Goal: Information Seeking & Learning: Learn about a topic

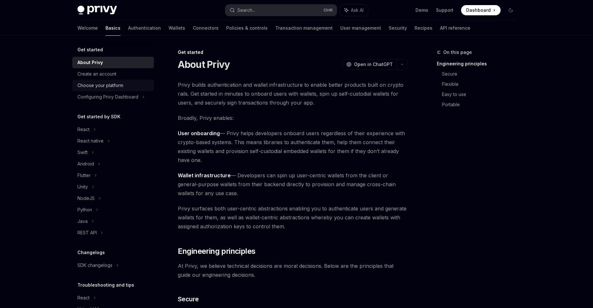
click at [117, 89] on div "Choose your platform" at bounding box center [100, 86] width 46 height 8
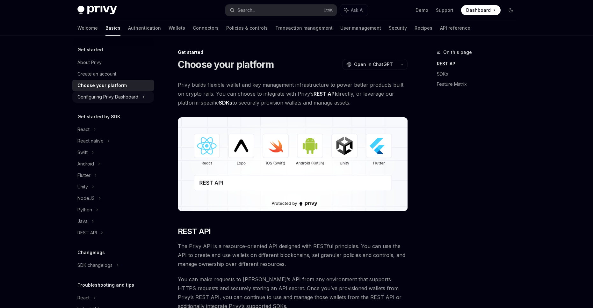
click at [121, 99] on div "Configuring Privy Dashboard" at bounding box center [107, 97] width 61 height 8
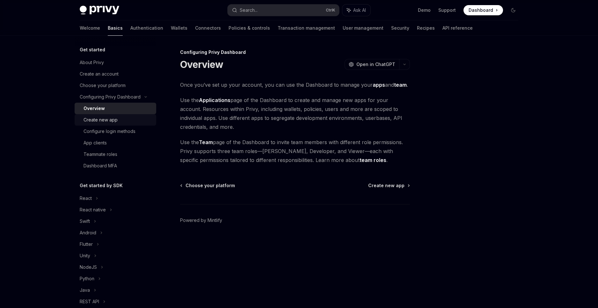
click at [122, 120] on div "Create new app" at bounding box center [118, 120] width 69 height 8
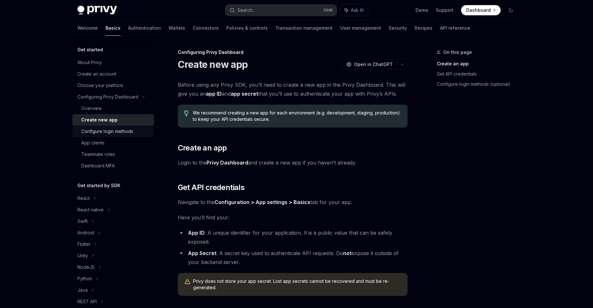
click at [124, 132] on div "Configure login methods" at bounding box center [107, 132] width 52 height 8
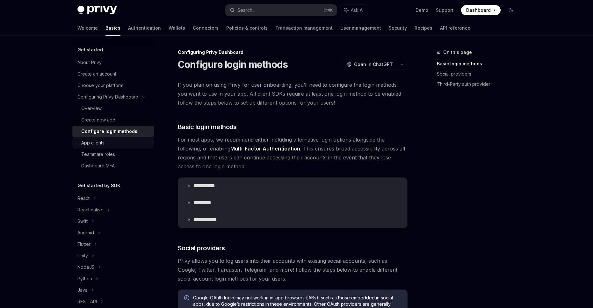
click at [124, 142] on div "App clients" at bounding box center [115, 143] width 69 height 8
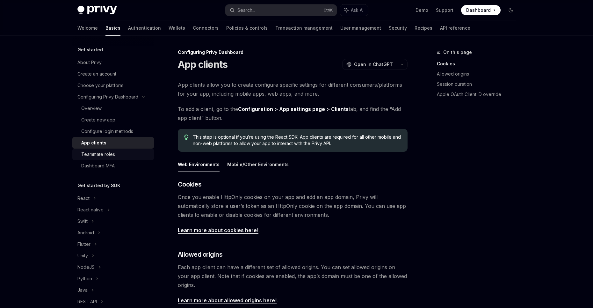
click at [123, 157] on div "Teammate roles" at bounding box center [115, 154] width 69 height 8
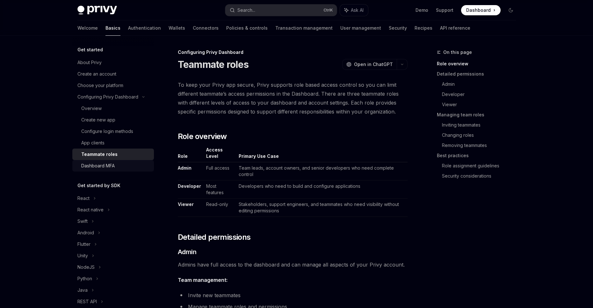
click at [122, 161] on link "Dashboard MFA" at bounding box center [113, 165] width 82 height 11
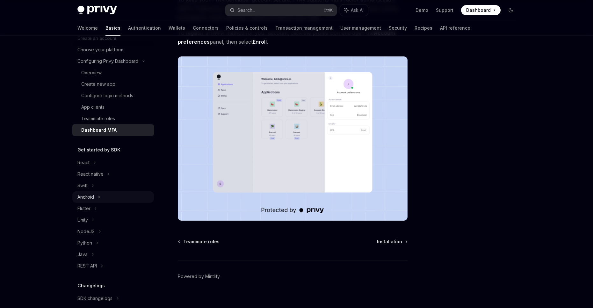
scroll to position [42, 0]
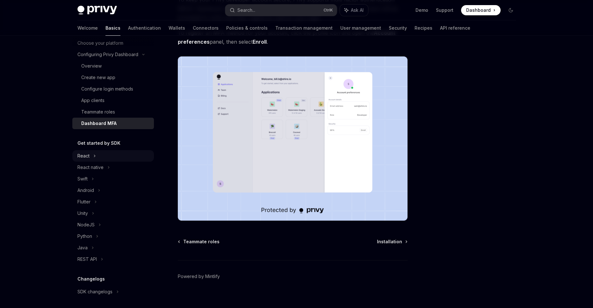
click at [106, 158] on div "React" at bounding box center [113, 155] width 82 height 11
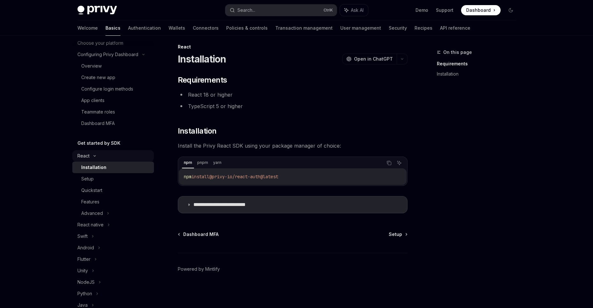
scroll to position [5, 0]
click at [109, 175] on div "Setup" at bounding box center [115, 179] width 69 height 8
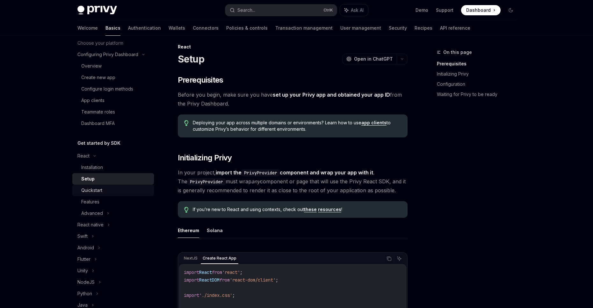
click at [108, 188] on div "Quickstart" at bounding box center [115, 190] width 69 height 8
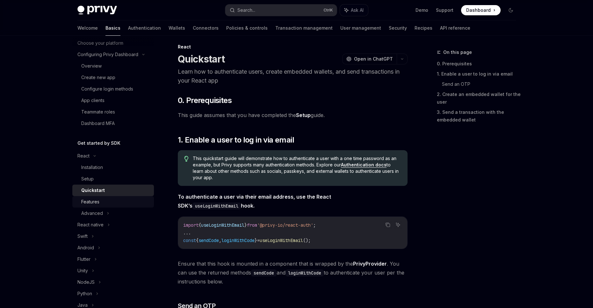
click at [105, 201] on div "Features" at bounding box center [115, 202] width 69 height 8
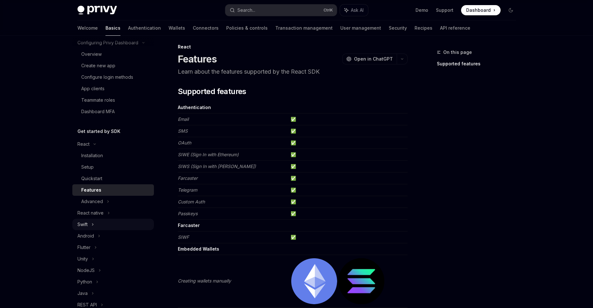
scroll to position [85, 0]
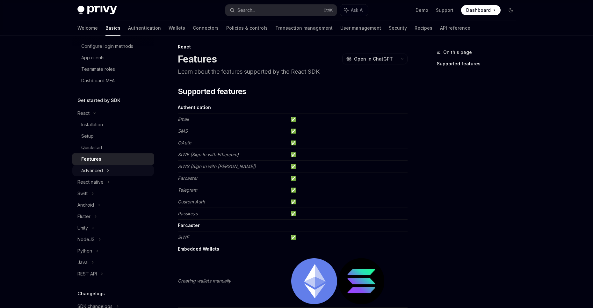
click at [101, 174] on div "Advanced" at bounding box center [92, 171] width 22 height 8
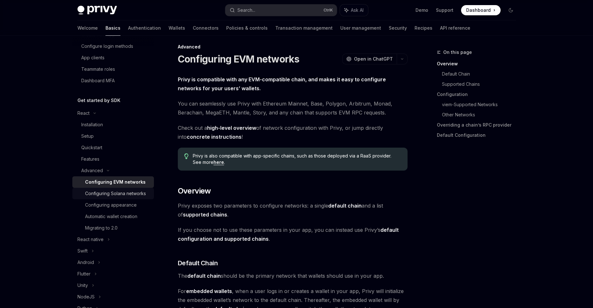
click at [119, 199] on link "Configuring Solana networks" at bounding box center [113, 193] width 82 height 11
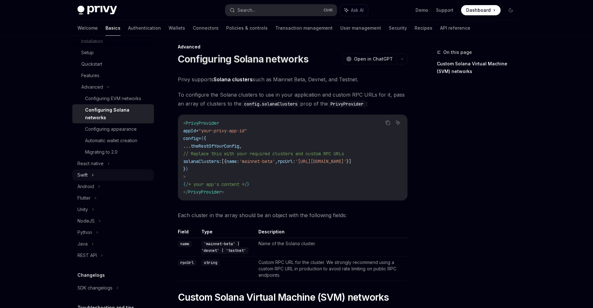
scroll to position [170, 0]
click at [133, 129] on div "Configuring appearance" at bounding box center [111, 128] width 52 height 8
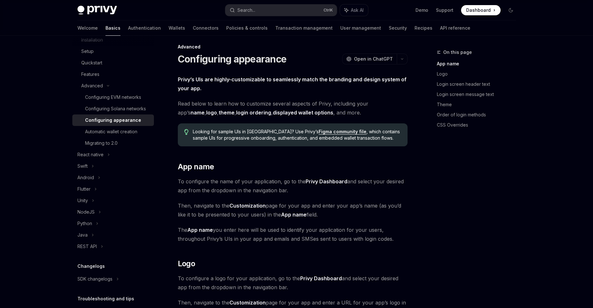
click at [319, 131] on link "Figma community file" at bounding box center [343, 132] width 48 height 6
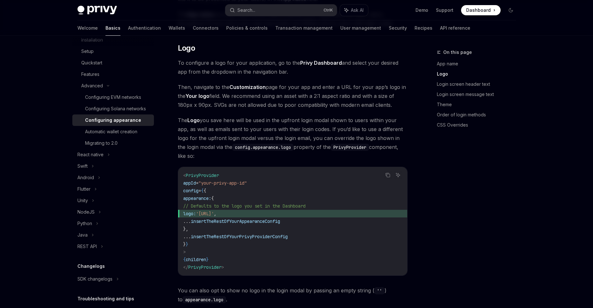
scroll to position [218, 0]
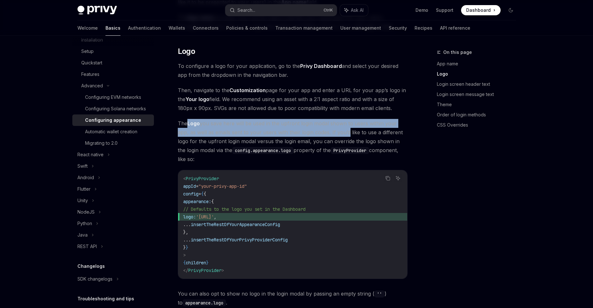
drag, startPoint x: 186, startPoint y: 121, endPoint x: 335, endPoint y: 130, distance: 148.5
click at [335, 130] on span "The Logo you save here will be used in the upfront login modal shown to users w…" at bounding box center [293, 141] width 230 height 45
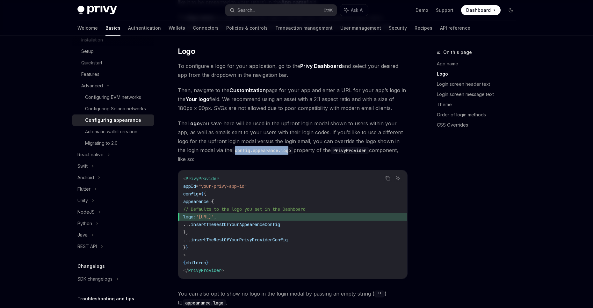
drag, startPoint x: 211, startPoint y: 150, endPoint x: 271, endPoint y: 153, distance: 60.4
click at [271, 153] on span "The Logo you save here will be used in the upfront login modal shown to users w…" at bounding box center [293, 141] width 230 height 45
click at [271, 153] on code "config.appearance.logo" at bounding box center [262, 150] width 61 height 7
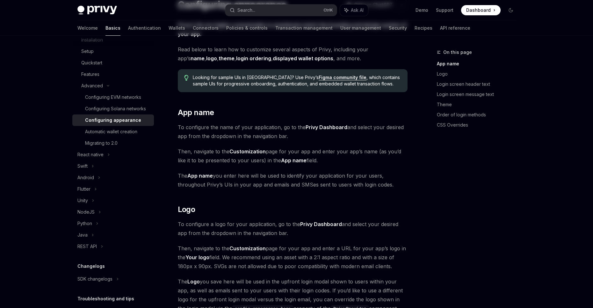
scroll to position [170, 0]
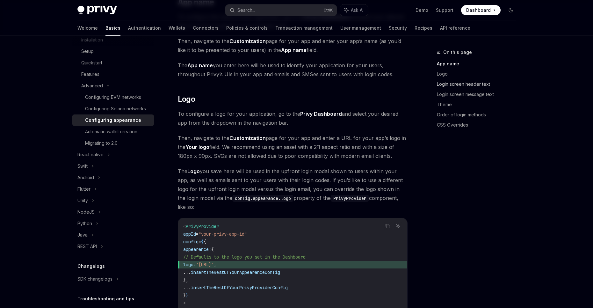
click at [472, 79] on link "Login screen header text" at bounding box center [479, 84] width 84 height 10
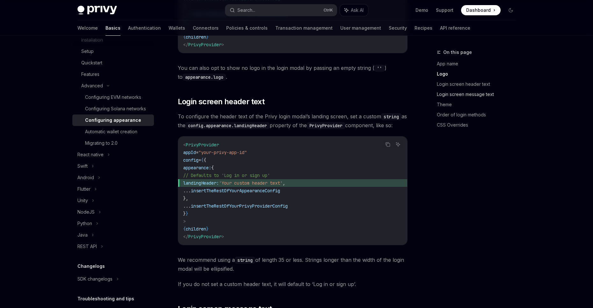
click at [468, 91] on link "Login screen message text" at bounding box center [479, 94] width 84 height 10
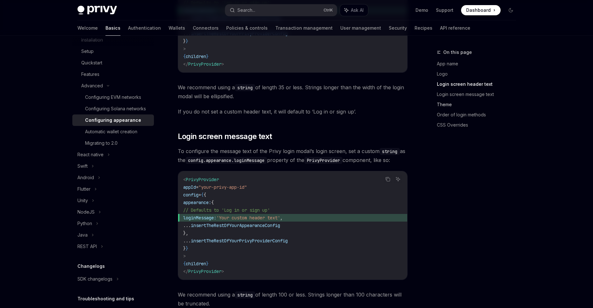
click at [463, 105] on link "Theme" at bounding box center [479, 104] width 84 height 10
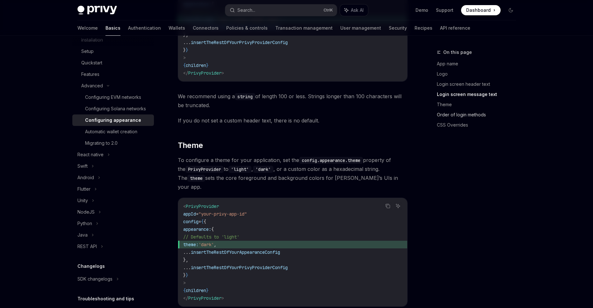
click at [463, 113] on link "Order of login methods" at bounding box center [479, 115] width 84 height 10
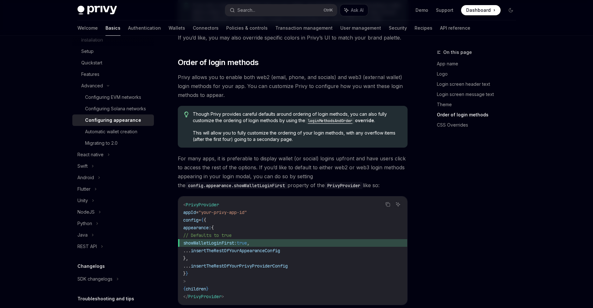
click at [465, 117] on link "Order of login methods" at bounding box center [479, 115] width 84 height 10
click at [463, 123] on link "CSS Overrides" at bounding box center [479, 125] width 84 height 10
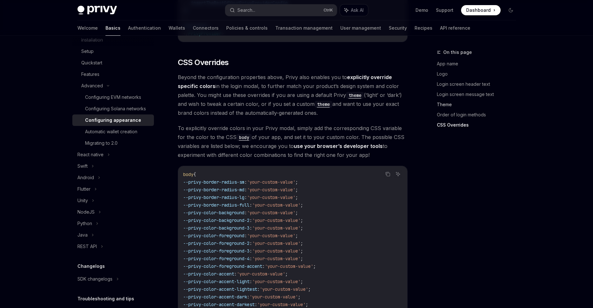
click at [451, 105] on link "Theme" at bounding box center [479, 104] width 84 height 10
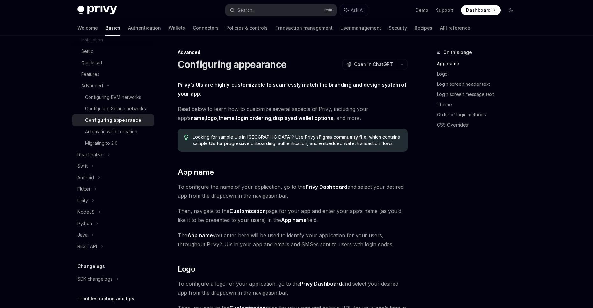
click at [236, 117] on link "login ordering" at bounding box center [253, 118] width 35 height 7
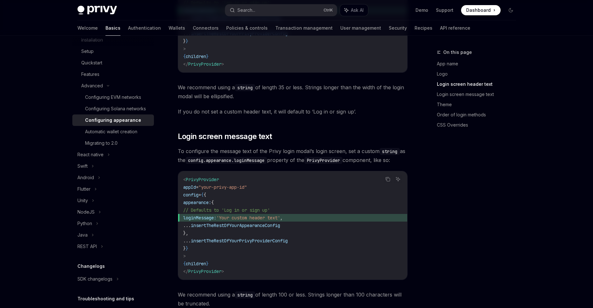
scroll to position [638, 0]
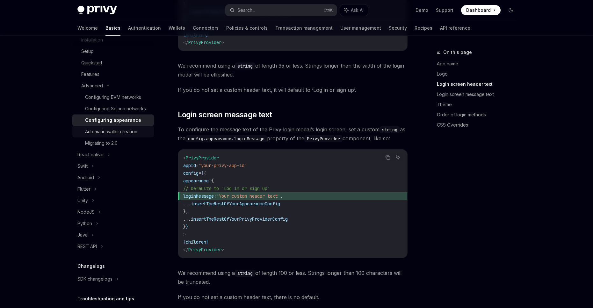
click at [113, 135] on div "Automatic wallet creation" at bounding box center [111, 132] width 52 height 8
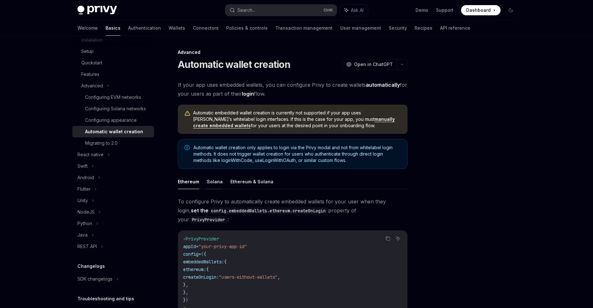
click at [213, 177] on button "Solana" at bounding box center [215, 181] width 16 height 15
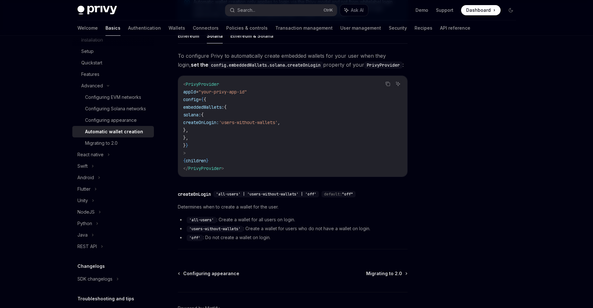
scroll to position [15, 0]
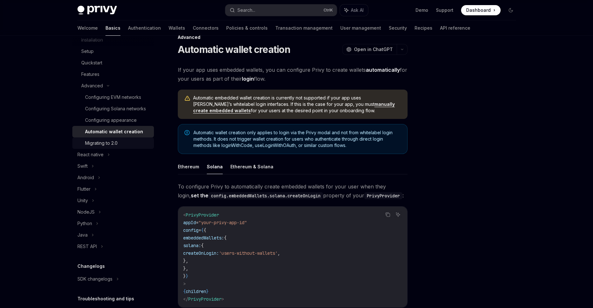
click at [109, 147] on div "Migrating to 2.0" at bounding box center [101, 143] width 33 height 8
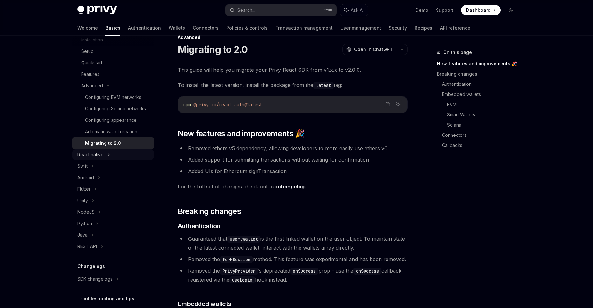
click at [110, 160] on div "React native" at bounding box center [113, 154] width 82 height 11
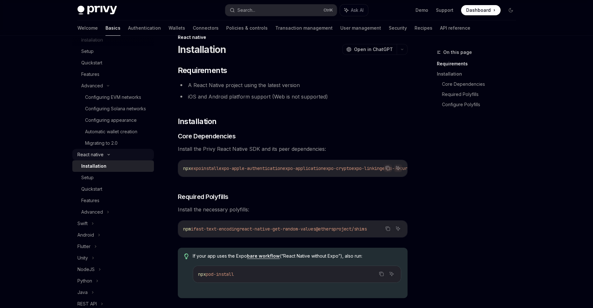
click at [110, 160] on div "React native" at bounding box center [113, 154] width 82 height 11
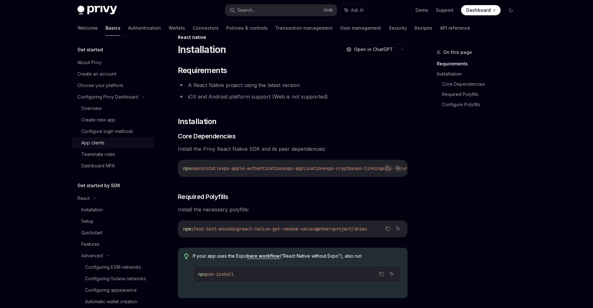
click at [128, 138] on link "App clients" at bounding box center [113, 142] width 82 height 11
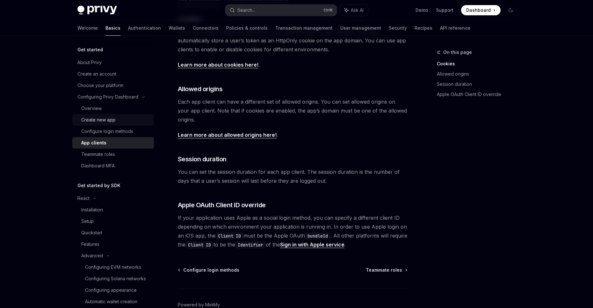
scroll to position [159, 0]
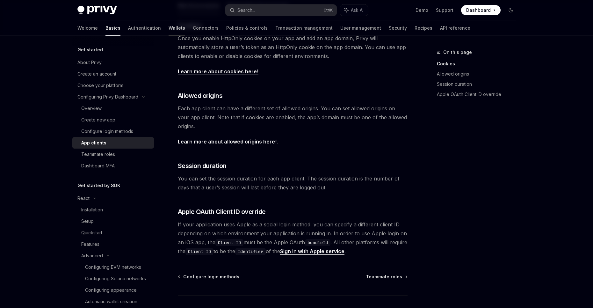
click at [169, 30] on link "Wallets" at bounding box center [177, 27] width 17 height 15
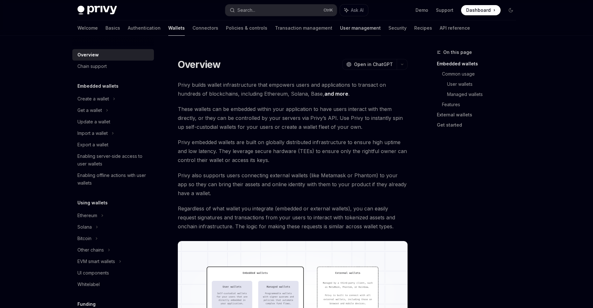
click at [340, 31] on link "User management" at bounding box center [360, 27] width 41 height 15
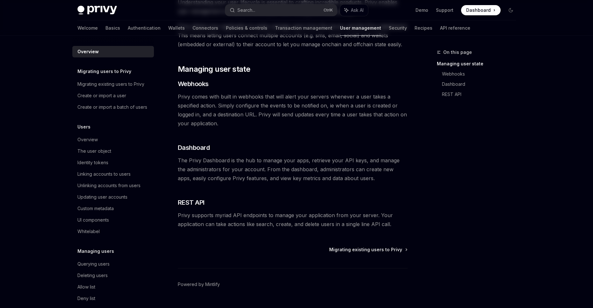
scroll to position [88, 0]
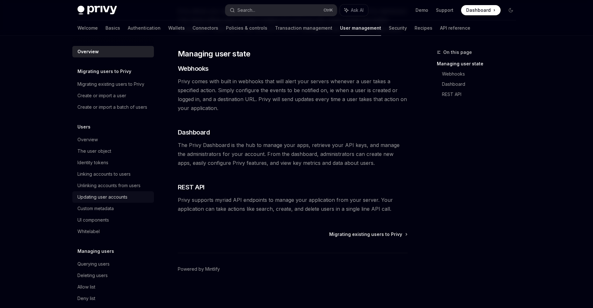
click at [120, 203] on link "Updating user accounts" at bounding box center [113, 196] width 82 height 11
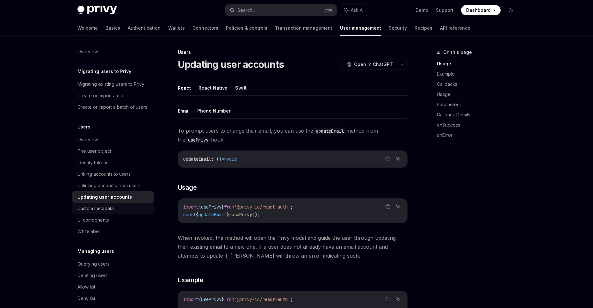
click at [140, 212] on div "Custom metadata" at bounding box center [113, 209] width 73 height 8
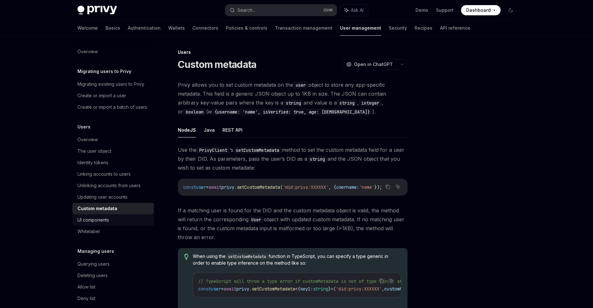
click at [135, 224] on div "UI components" at bounding box center [113, 220] width 73 height 8
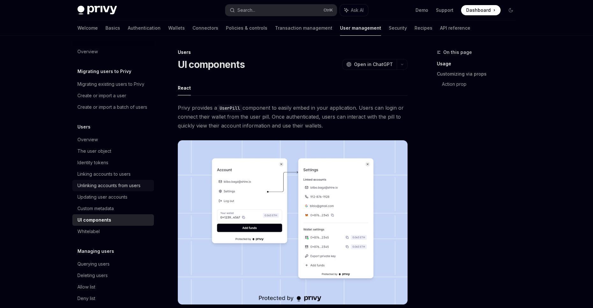
click at [134, 189] on div "Unlinking accounts from users" at bounding box center [108, 186] width 63 height 8
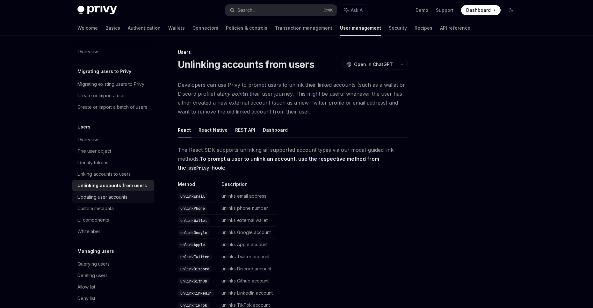
click at [132, 201] on div "Updating user accounts" at bounding box center [113, 197] width 73 height 8
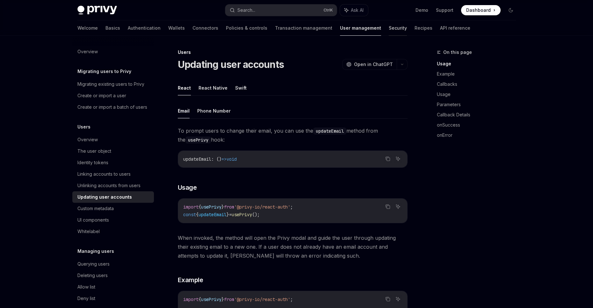
click at [389, 33] on link "Security" at bounding box center [398, 27] width 18 height 15
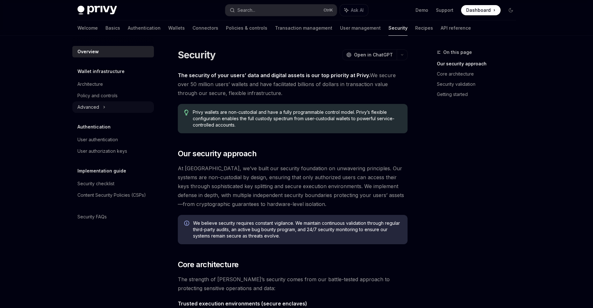
click at [122, 108] on div "Advanced" at bounding box center [113, 106] width 82 height 11
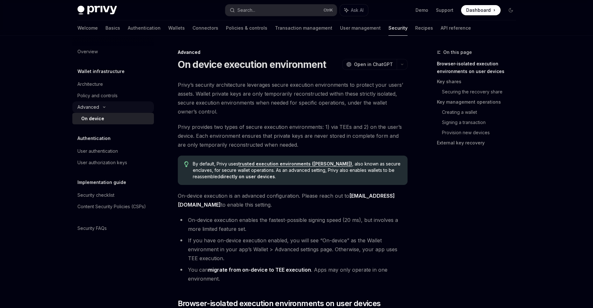
click at [122, 108] on div "Advanced" at bounding box center [113, 106] width 82 height 11
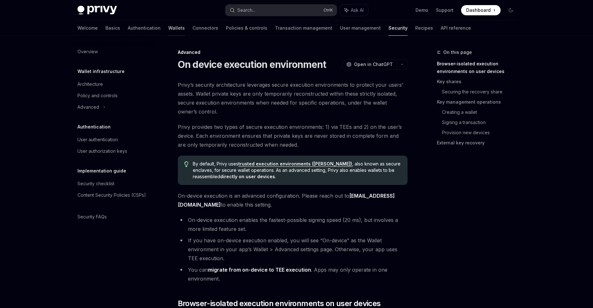
click at [168, 34] on link "Wallets" at bounding box center [176, 27] width 17 height 15
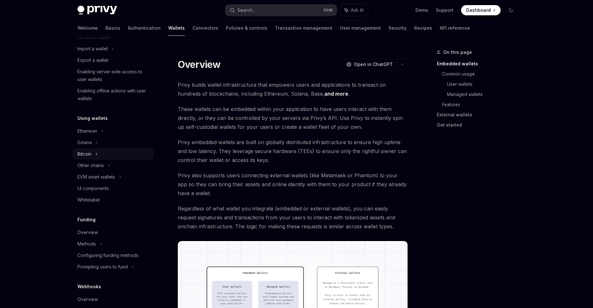
scroll to position [85, 0]
click at [107, 31] on div "Solana" at bounding box center [113, 24] width 82 height 11
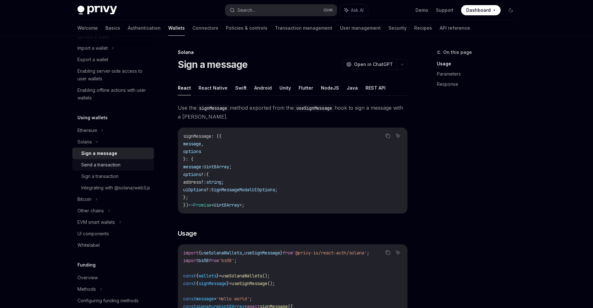
click at [119, 167] on div "Send a transaction" at bounding box center [100, 165] width 39 height 8
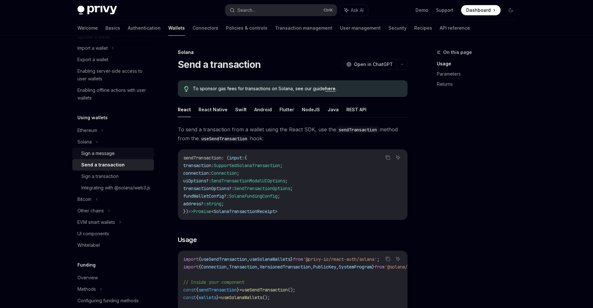
click at [141, 148] on link "Sign a message" at bounding box center [113, 153] width 82 height 11
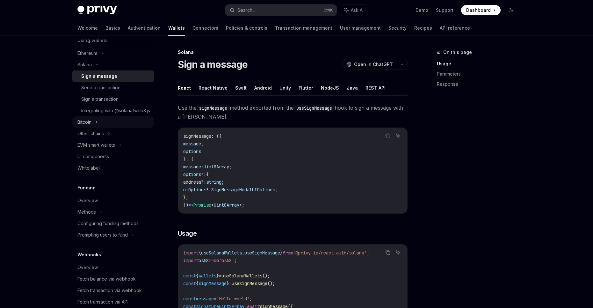
scroll to position [170, 0]
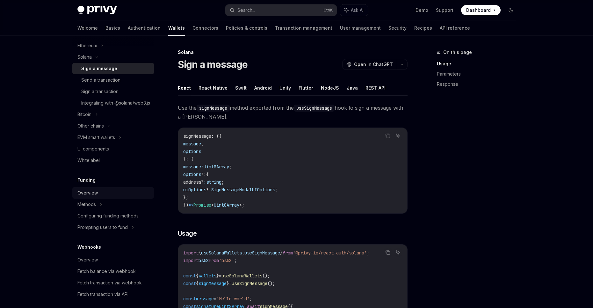
click at [105, 197] on div "Overview" at bounding box center [113, 193] width 73 height 8
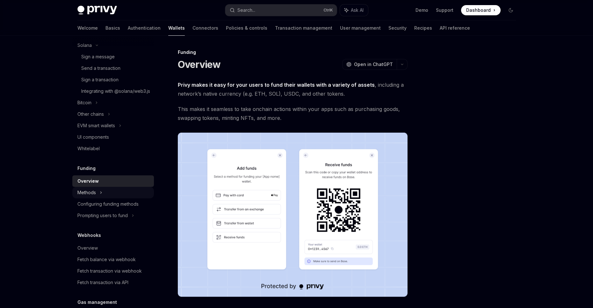
scroll to position [255, 0]
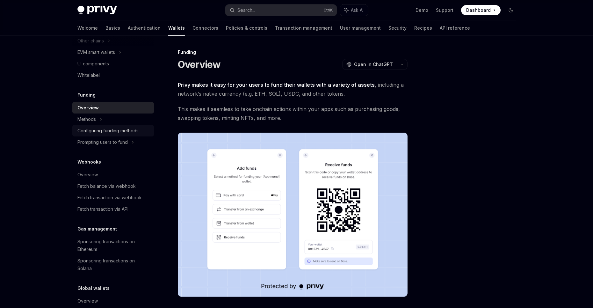
click at [109, 135] on div "Configuring funding methods" at bounding box center [107, 131] width 61 height 8
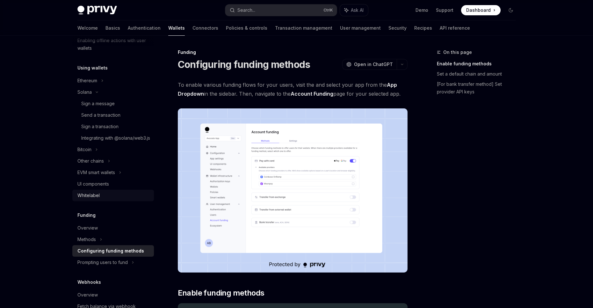
scroll to position [128, 0]
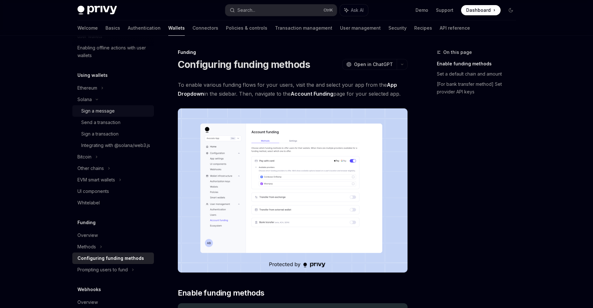
click at [112, 112] on div "Sign a message" at bounding box center [97, 111] width 33 height 8
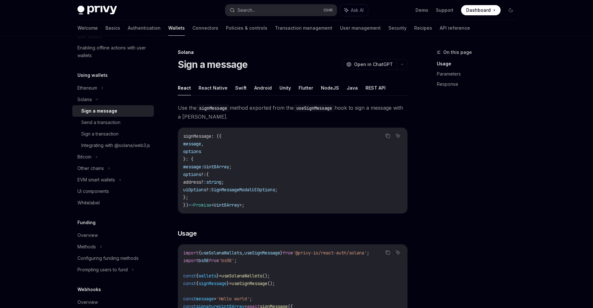
click at [108, 110] on div "Sign a message" at bounding box center [99, 111] width 36 height 8
click at [211, 86] on button "React Native" at bounding box center [213, 87] width 29 height 15
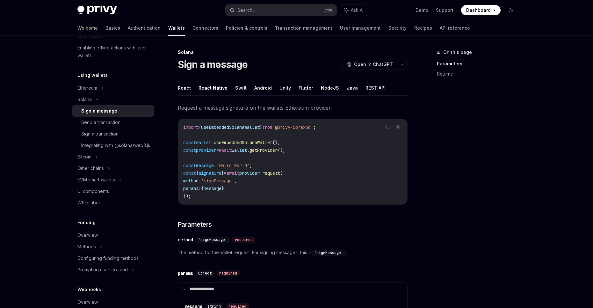
click at [238, 92] on button "Swift" at bounding box center [240, 87] width 11 height 15
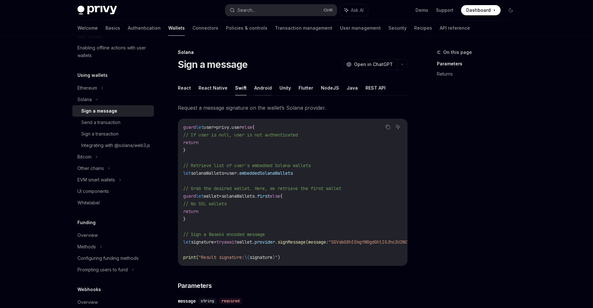
click at [259, 92] on button "Android" at bounding box center [263, 87] width 18 height 15
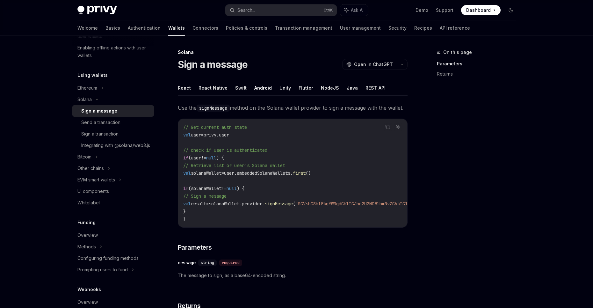
click at [280, 92] on button "Unity" at bounding box center [285, 87] width 11 height 15
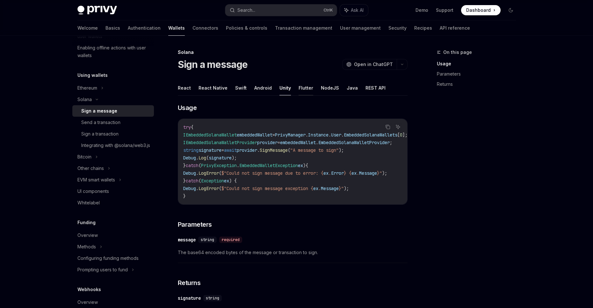
click at [299, 93] on button "Flutter" at bounding box center [306, 87] width 15 height 15
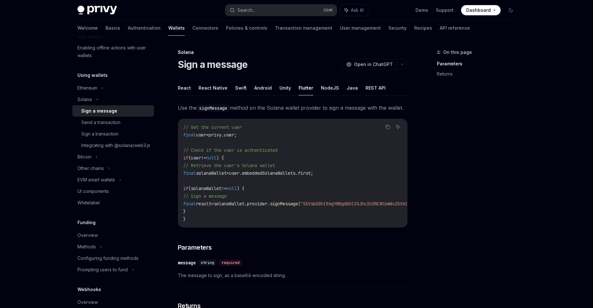
click at [325, 93] on button "NodeJS" at bounding box center [330, 87] width 18 height 15
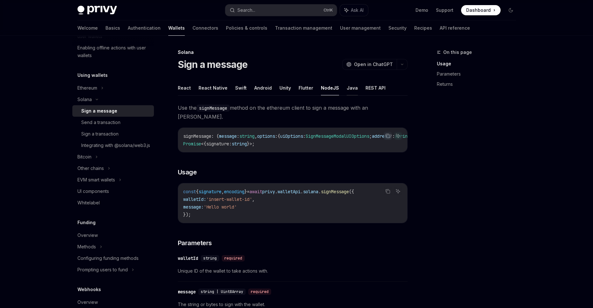
click at [347, 92] on button "Java" at bounding box center [352, 87] width 11 height 15
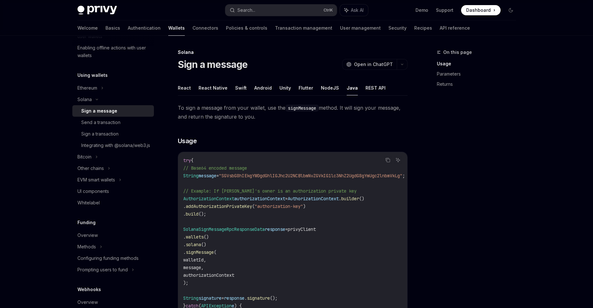
click at [370, 89] on button "REST API" at bounding box center [376, 87] width 20 height 15
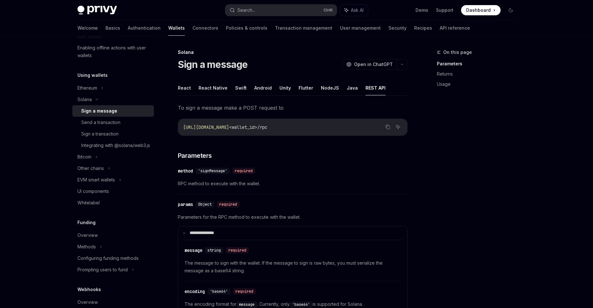
click at [337, 88] on ul "React React Native Swift Android Unity Flutter NodeJS Java REST API" at bounding box center [293, 87] width 230 height 15
drag, startPoint x: 339, startPoint y: 88, endPoint x: 342, endPoint y: 88, distance: 3.2
click at [339, 88] on ul "React React Native Swift Android Unity Flutter NodeJS Java REST API" at bounding box center [293, 87] width 230 height 15
click at [347, 88] on button "Java" at bounding box center [352, 87] width 11 height 15
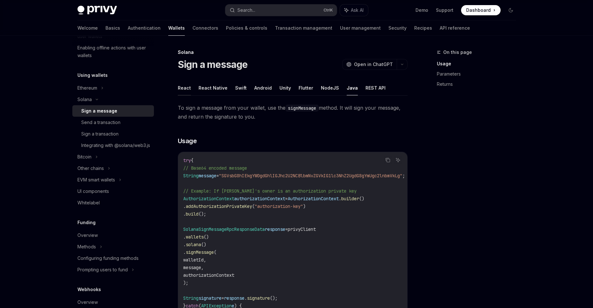
click at [184, 88] on button "React" at bounding box center [184, 87] width 13 height 15
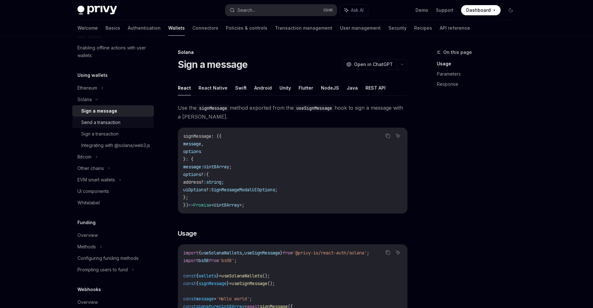
click at [121, 127] on link "Send a transaction" at bounding box center [113, 122] width 82 height 11
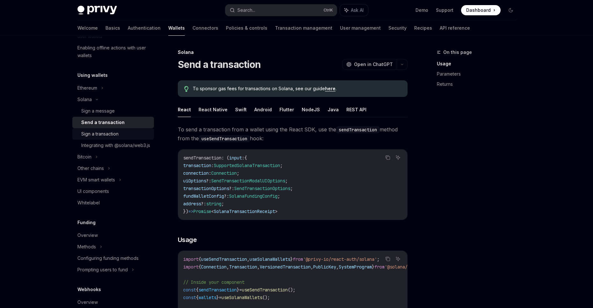
click at [133, 133] on div "Sign a transaction" at bounding box center [115, 134] width 69 height 8
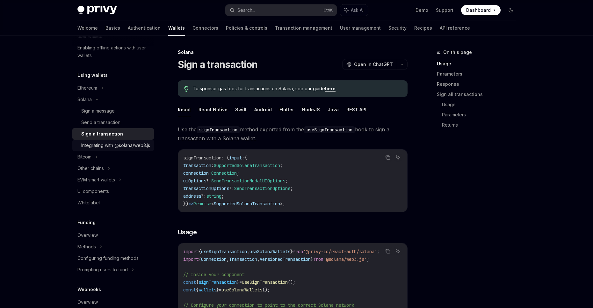
click at [125, 149] on div "Integrating with @solana/web3.js" at bounding box center [115, 146] width 69 height 8
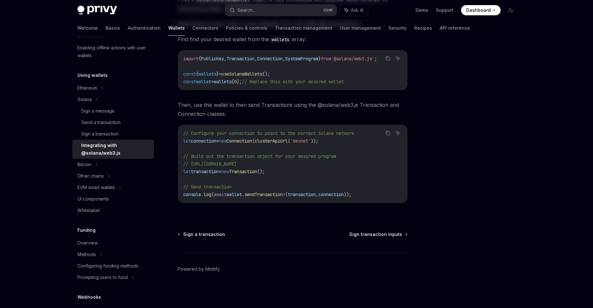
scroll to position [111, 0]
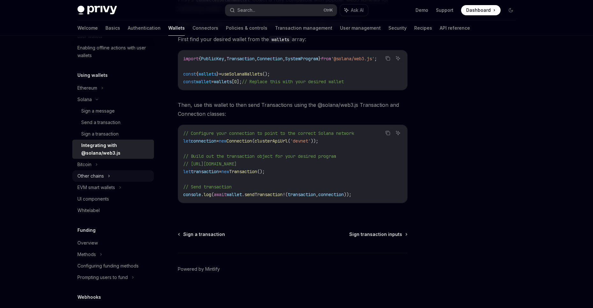
click at [116, 11] on div "Other chains" at bounding box center [113, 5] width 82 height 11
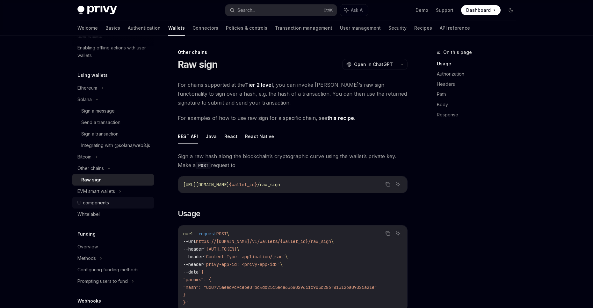
click at [116, 205] on link "UI components" at bounding box center [113, 202] width 82 height 11
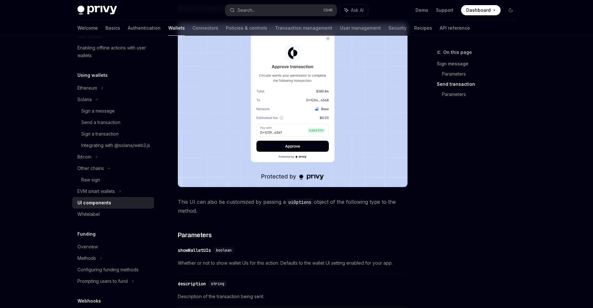
scroll to position [571, 0]
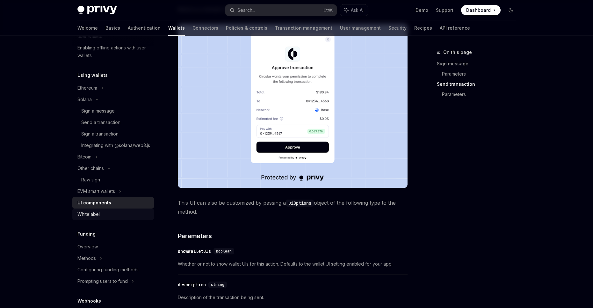
click at [99, 229] on div "Overview Chain support Embedded wallets Create a wallet Get a wallet Update a w…" at bounding box center [113, 193] width 82 height 550
click at [100, 220] on link "Whitelabel" at bounding box center [113, 213] width 82 height 11
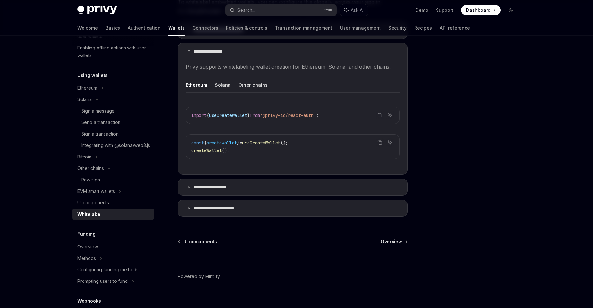
scroll to position [206, 0]
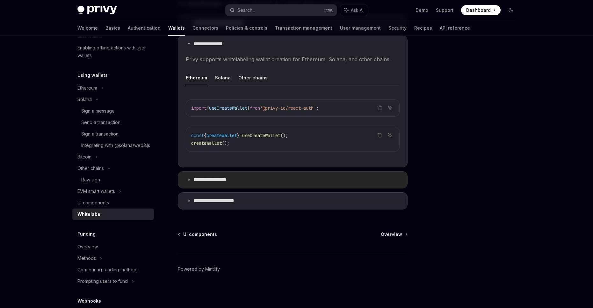
click at [233, 185] on summary "**********" at bounding box center [292, 180] width 229 height 17
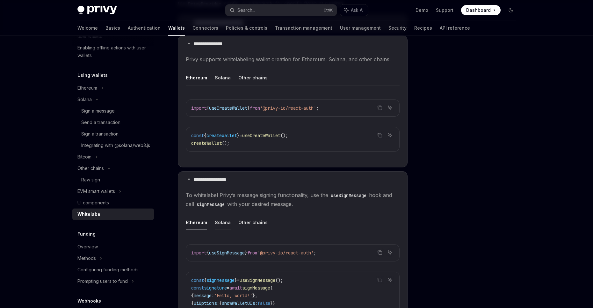
click at [226, 227] on button "Solana" at bounding box center [223, 222] width 16 height 15
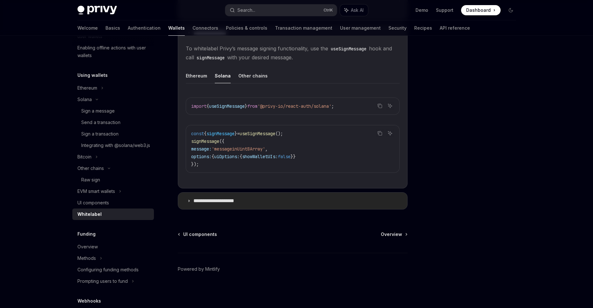
click at [234, 209] on summary "**********" at bounding box center [292, 201] width 229 height 17
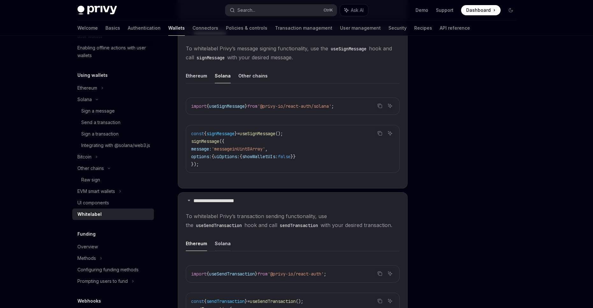
click at [220, 244] on button "Solana" at bounding box center [223, 243] width 16 height 15
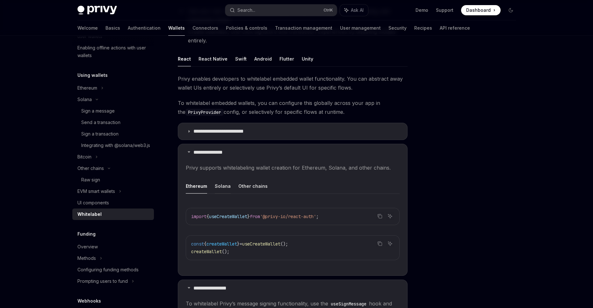
click at [223, 190] on button "Solana" at bounding box center [223, 186] width 16 height 15
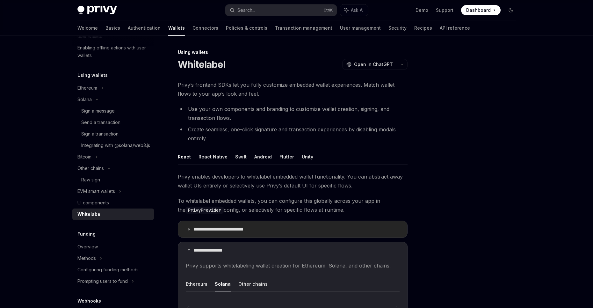
click at [218, 227] on p "**********" at bounding box center [225, 229] width 62 height 6
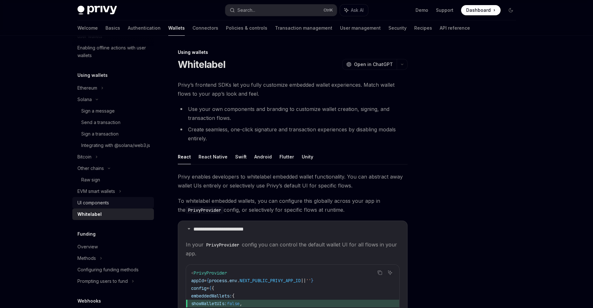
scroll to position [213, 0]
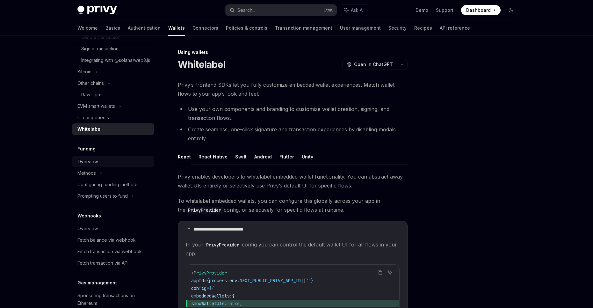
click at [93, 165] on link "Overview" at bounding box center [113, 161] width 82 height 11
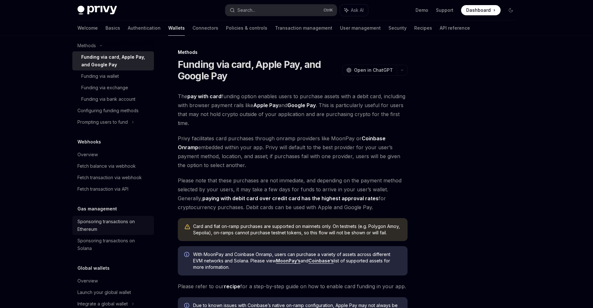
click at [106, 230] on div "Sponsoring transactions on Ethereum" at bounding box center [113, 225] width 73 height 15
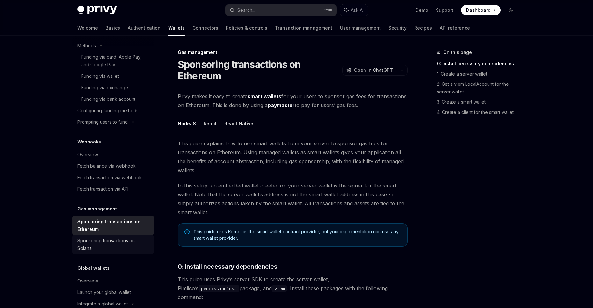
click at [116, 249] on div "Sponsoring transactions on Solana" at bounding box center [113, 244] width 73 height 15
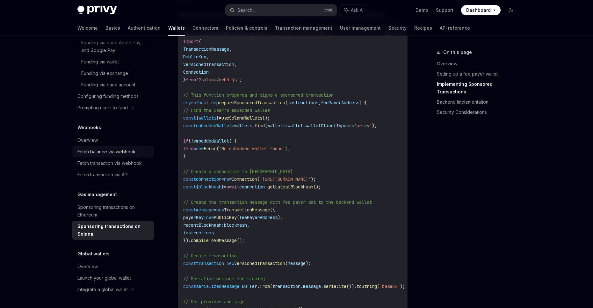
scroll to position [680, 0]
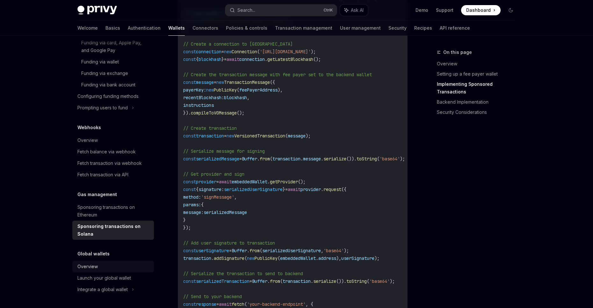
click at [101, 268] on div "Overview" at bounding box center [113, 267] width 73 height 8
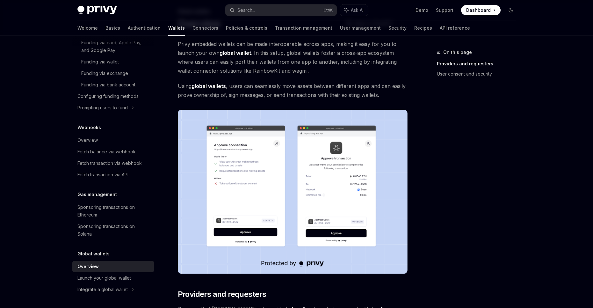
scroll to position [170, 0]
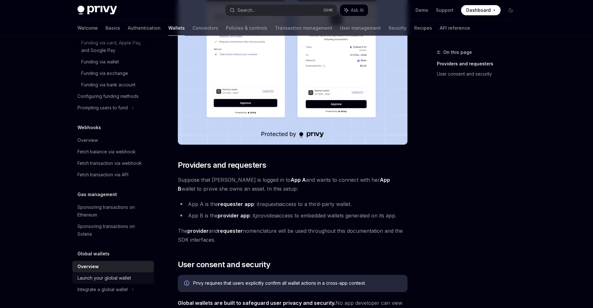
click at [117, 282] on link "Launch your global wallet" at bounding box center [113, 277] width 82 height 11
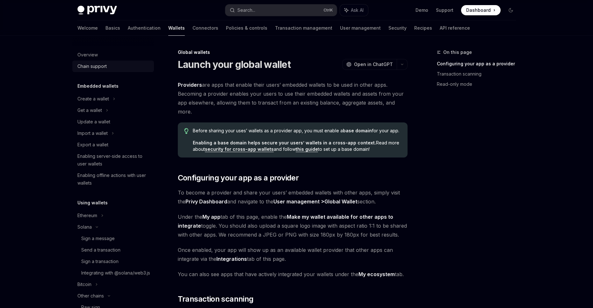
click at [86, 68] on div "Chain support" at bounding box center [91, 66] width 29 height 8
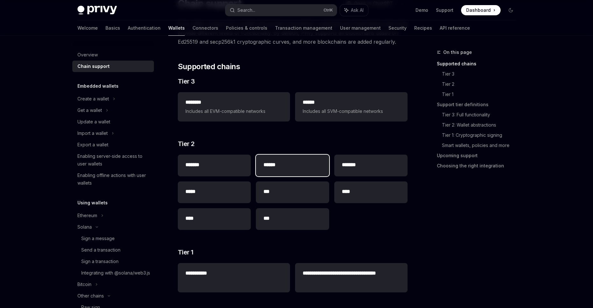
scroll to position [85, 0]
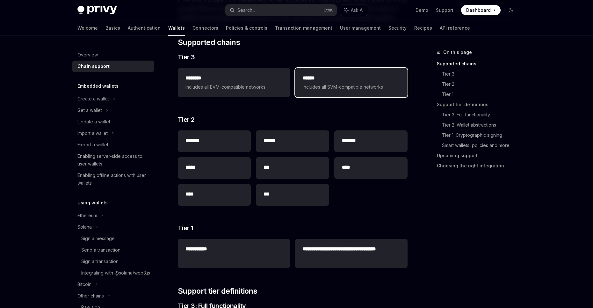
click at [329, 92] on div "****** Includes all SVM-compatible networks" at bounding box center [351, 82] width 112 height 29
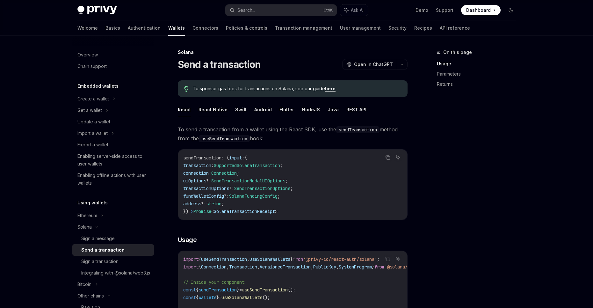
click at [220, 114] on button "React Native" at bounding box center [213, 109] width 29 height 15
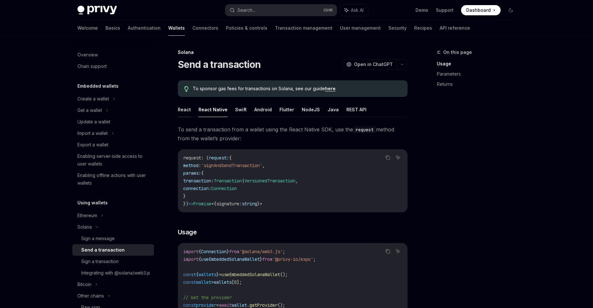
click at [190, 113] on button "React" at bounding box center [184, 109] width 13 height 15
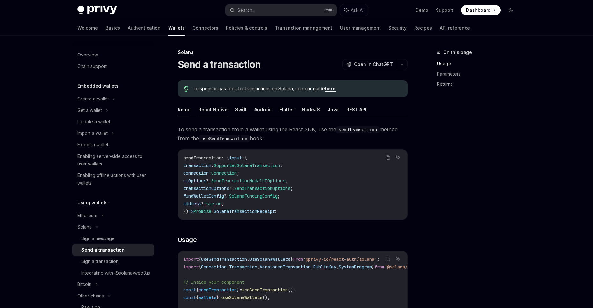
click at [204, 110] on button "React Native" at bounding box center [213, 109] width 29 height 15
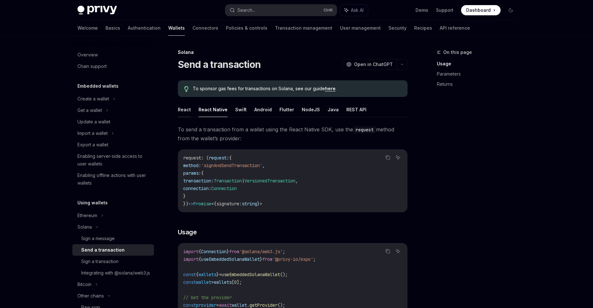
click at [188, 110] on button "React" at bounding box center [184, 109] width 13 height 15
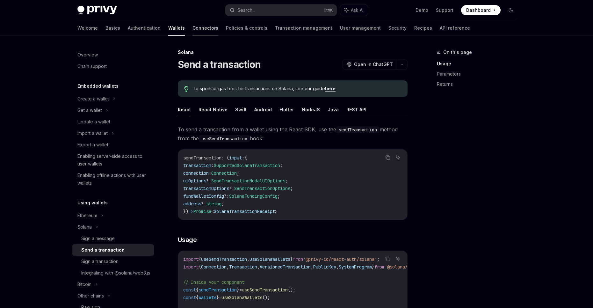
click at [193, 31] on link "Connectors" at bounding box center [206, 27] width 26 height 15
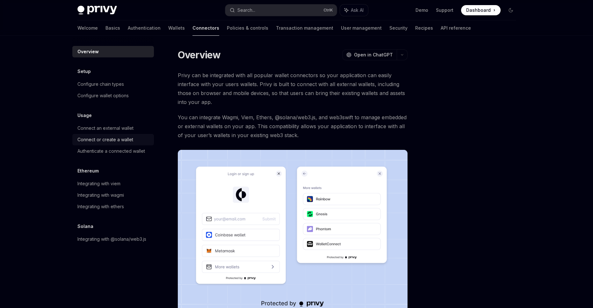
click at [127, 143] on div "Connect or create a wallet" at bounding box center [105, 140] width 56 height 8
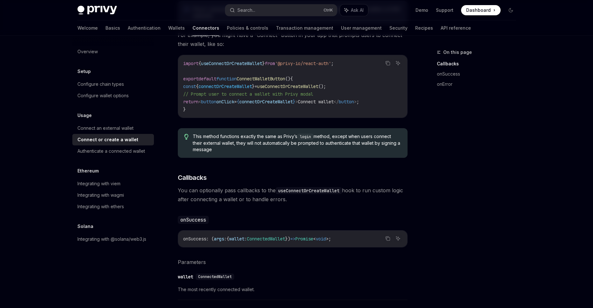
scroll to position [213, 0]
click at [132, 154] on div "Authenticate a connected wallet" at bounding box center [111, 151] width 68 height 8
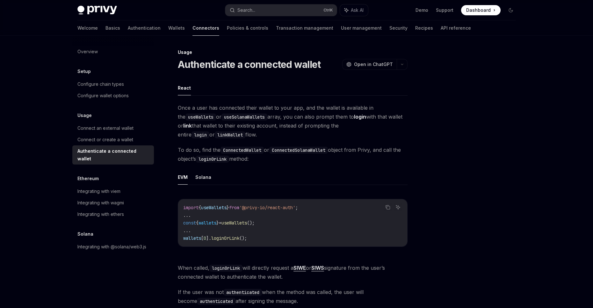
click at [133, 146] on link "Authenticate a connected wallet" at bounding box center [113, 154] width 82 height 19
click at [134, 140] on div "Connect or create a wallet" at bounding box center [113, 140] width 73 height 8
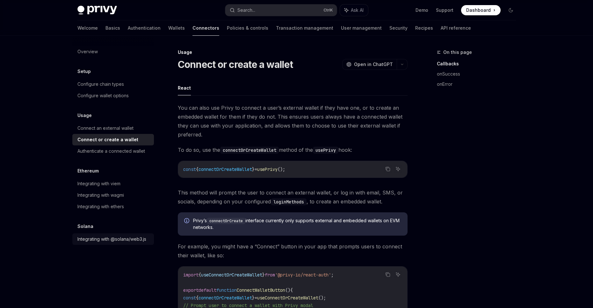
click at [115, 241] on div "Integrating with @solana/web3.js" at bounding box center [111, 239] width 69 height 8
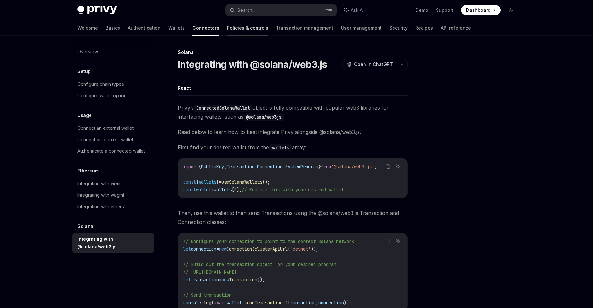
click at [227, 32] on link "Policies & controls" at bounding box center [247, 27] width 41 height 15
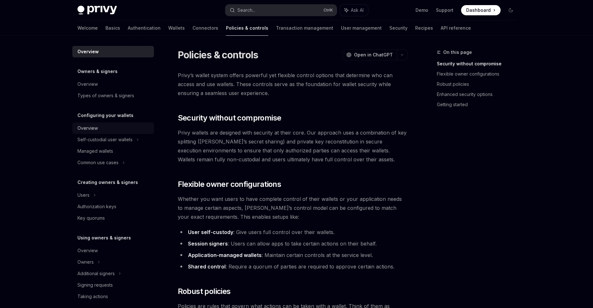
click at [126, 128] on div "Overview" at bounding box center [113, 128] width 73 height 8
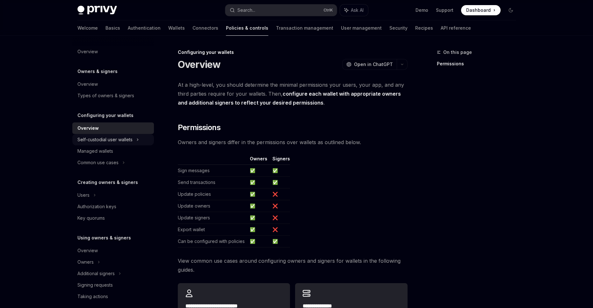
click at [127, 136] on div "Self-custodial user wallets" at bounding box center [104, 140] width 55 height 8
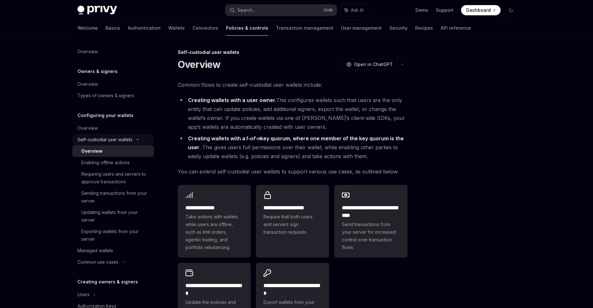
click at [127, 136] on div "Self-custodial user wallets" at bounding box center [104, 140] width 55 height 8
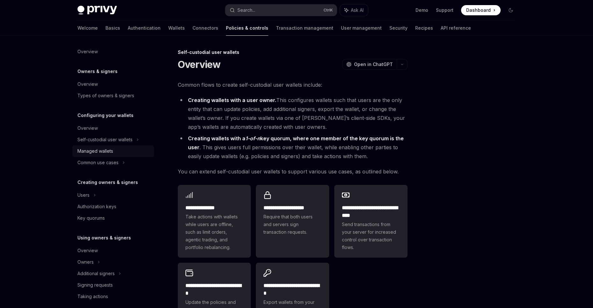
click at [105, 153] on div "Managed wallets" at bounding box center [95, 151] width 36 height 8
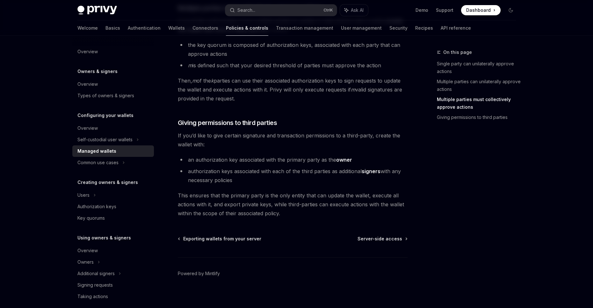
scroll to position [281, 0]
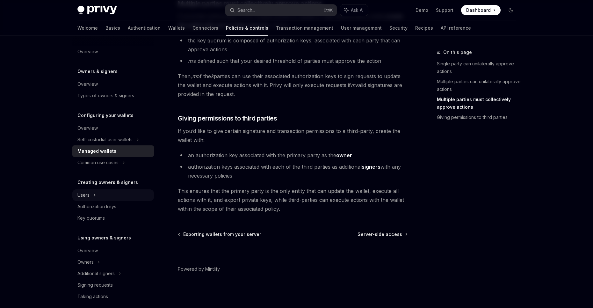
click at [113, 193] on div "Users" at bounding box center [113, 194] width 82 height 11
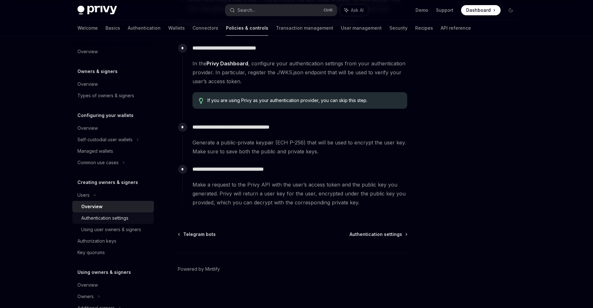
click at [108, 218] on div "Authentication settings" at bounding box center [104, 218] width 47 height 8
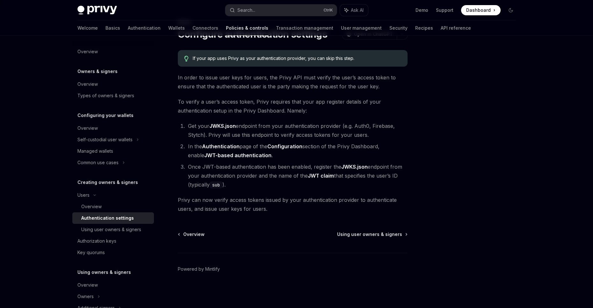
scroll to position [30, 0]
click at [113, 228] on div "Using user owners & signers" at bounding box center [111, 230] width 60 height 8
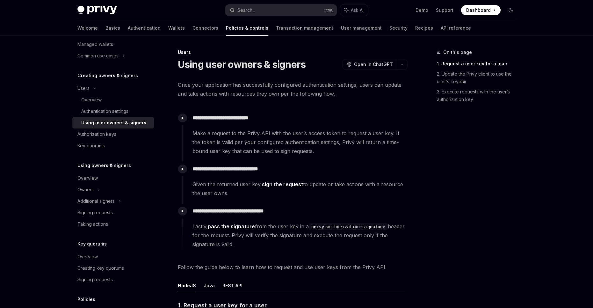
scroll to position [128, 0]
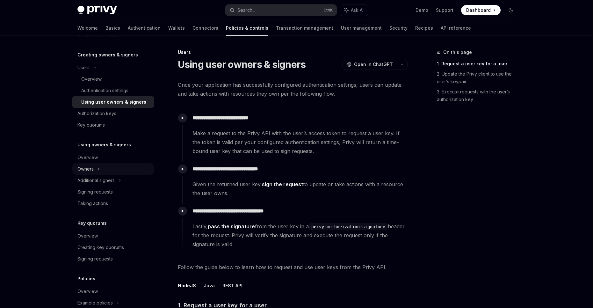
click at [115, 18] on div "Owners" at bounding box center [113, 11] width 82 height 11
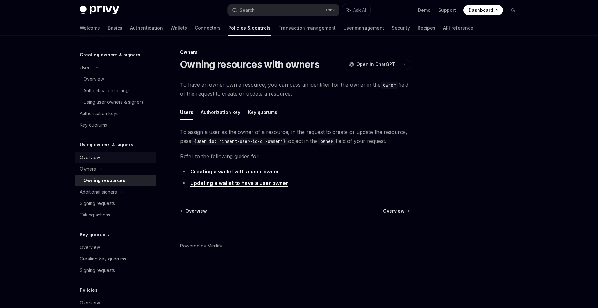
click at [117, 157] on div "Overview" at bounding box center [116, 158] width 73 height 8
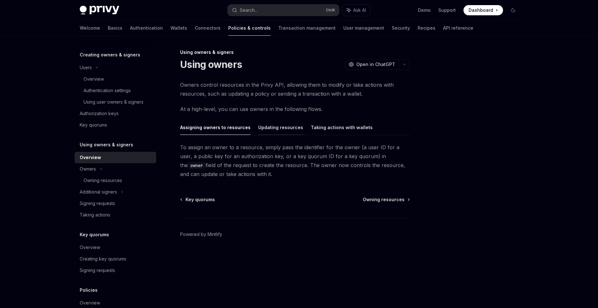
click at [280, 129] on button "Updating resources" at bounding box center [280, 127] width 45 height 15
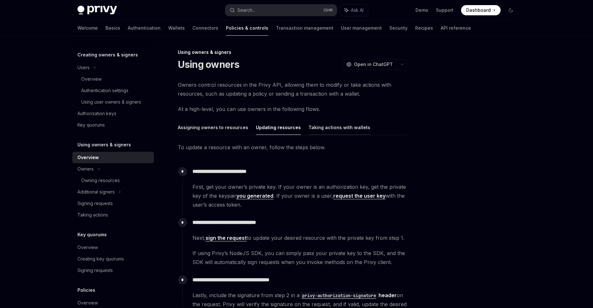
click at [312, 129] on button "Taking actions with wallets" at bounding box center [340, 127] width 62 height 15
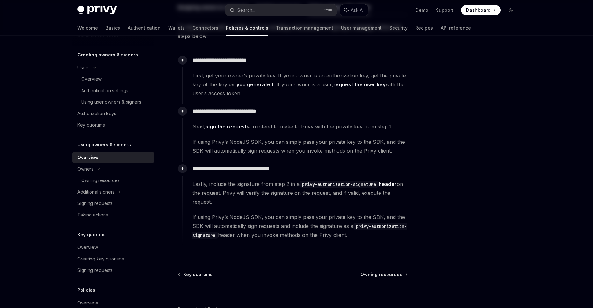
scroll to position [160, 0]
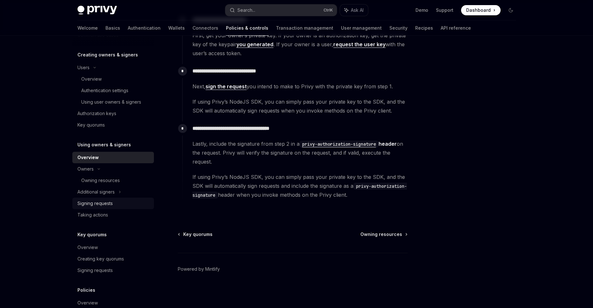
click at [119, 206] on div "Signing requests" at bounding box center [113, 204] width 73 height 8
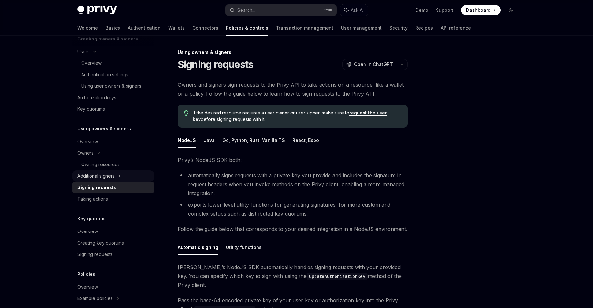
scroll to position [187, 0]
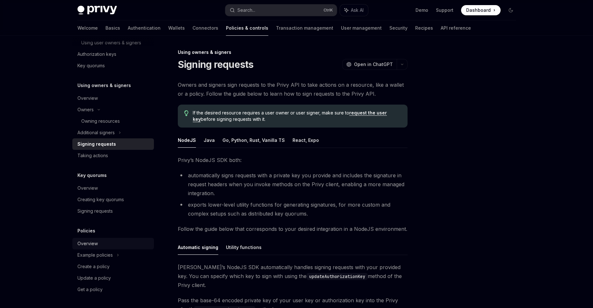
click at [105, 242] on div "Overview" at bounding box center [113, 244] width 73 height 8
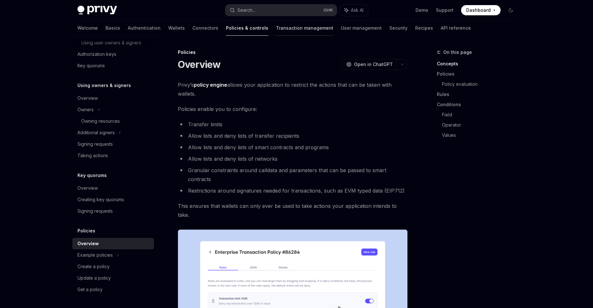
click at [276, 29] on link "Transaction management" at bounding box center [304, 27] width 57 height 15
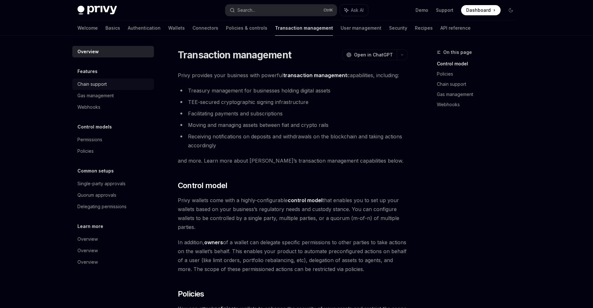
click at [107, 85] on div "Chain support" at bounding box center [113, 84] width 73 height 8
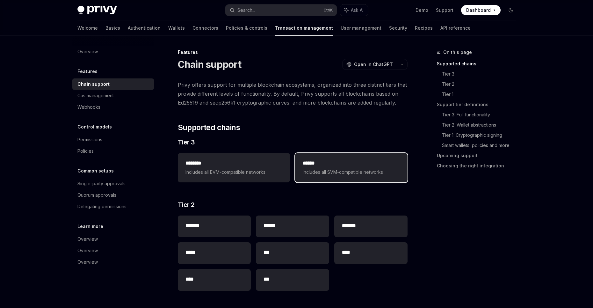
click at [313, 164] on h2 "******" at bounding box center [351, 163] width 97 height 8
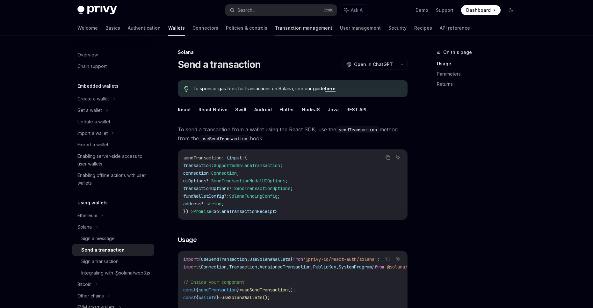
click at [275, 28] on link "Transaction management" at bounding box center [303, 27] width 57 height 15
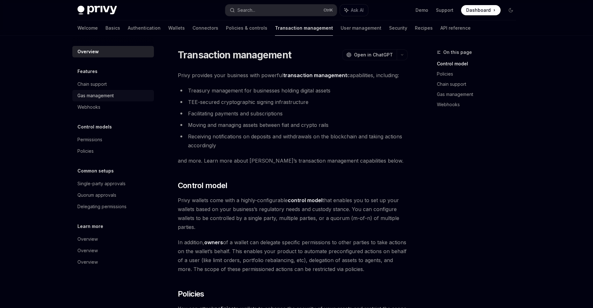
click at [107, 97] on div "Gas management" at bounding box center [95, 96] width 36 height 8
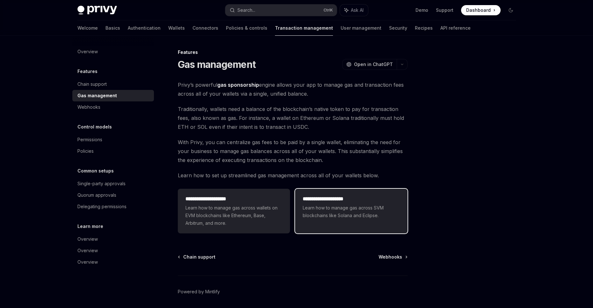
click at [340, 208] on span "Learn how to manage gas across SVM blockchains like Solana and Eclipse." at bounding box center [351, 211] width 97 height 15
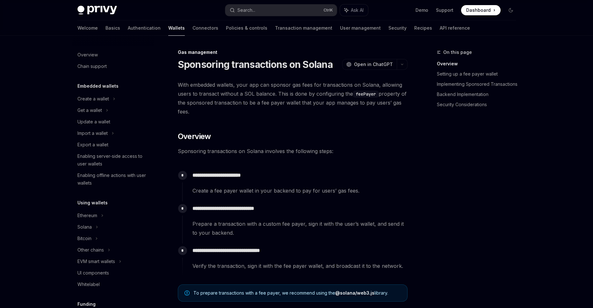
scroll to position [244, 0]
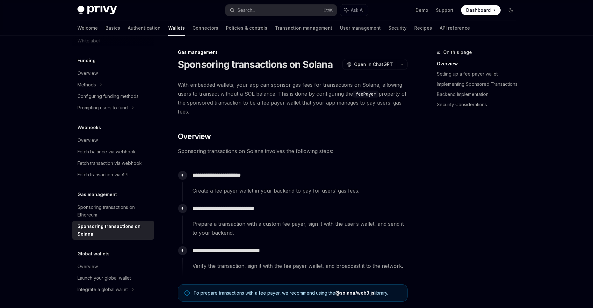
click at [275, 31] on link "Transaction management" at bounding box center [303, 27] width 57 height 15
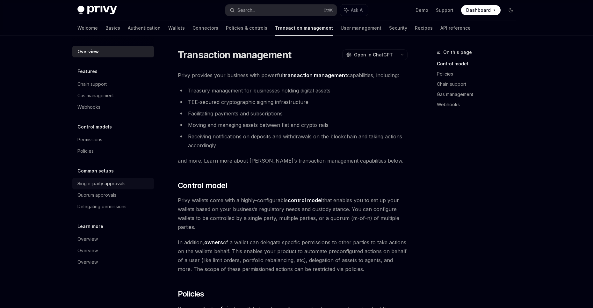
click at [128, 185] on div "Single-party approvals" at bounding box center [113, 184] width 73 height 8
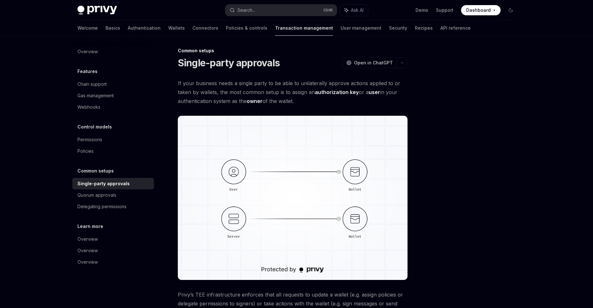
scroll to position [114, 0]
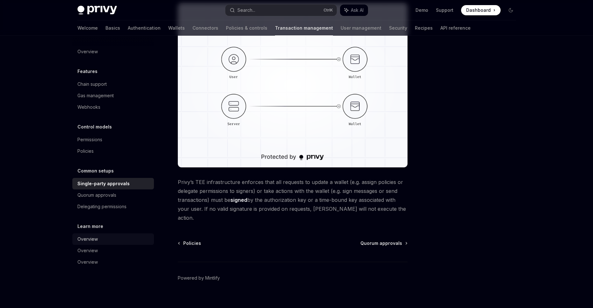
click at [115, 236] on div "Overview" at bounding box center [113, 239] width 73 height 8
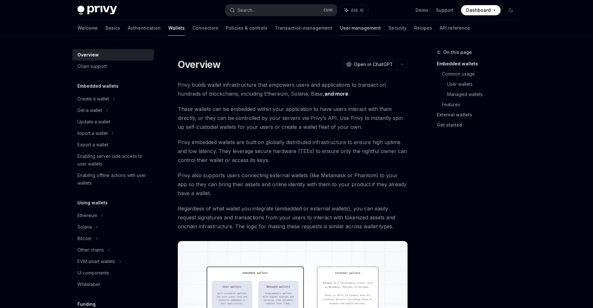
click at [340, 28] on link "User management" at bounding box center [360, 27] width 41 height 15
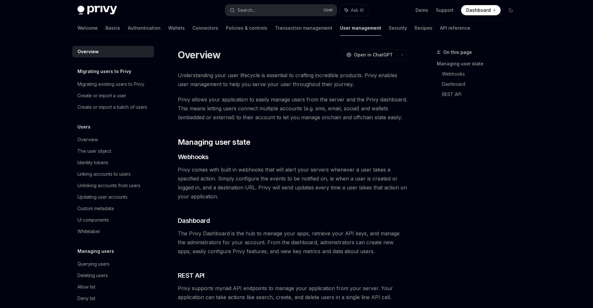
click at [389, 28] on link "Security" at bounding box center [398, 27] width 18 height 15
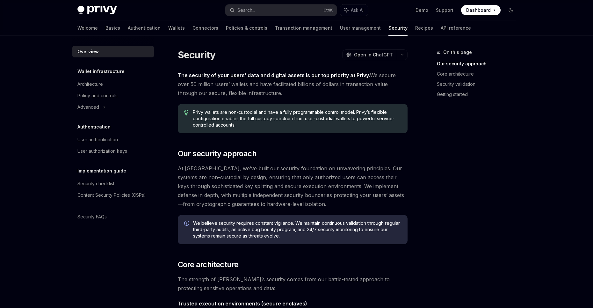
click at [369, 29] on div "Welcome Basics Authentication Wallets Connectors Policies & controls Transactio…" at bounding box center [274, 27] width 394 height 15
click at [373, 29] on div "Welcome Basics Authentication Wallets Connectors Policies & controls Transactio…" at bounding box center [274, 27] width 394 height 15
click at [415, 29] on link "Recipes" at bounding box center [424, 27] width 18 height 15
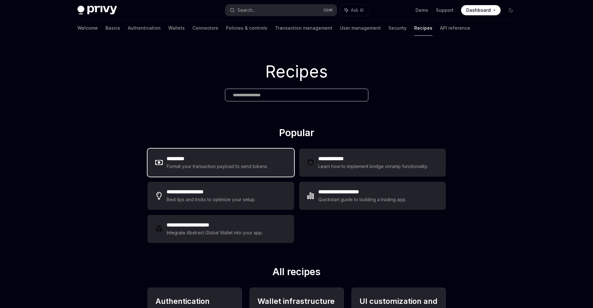
click at [214, 166] on div "Format your transaction payload to send tokens." at bounding box center [218, 167] width 102 height 8
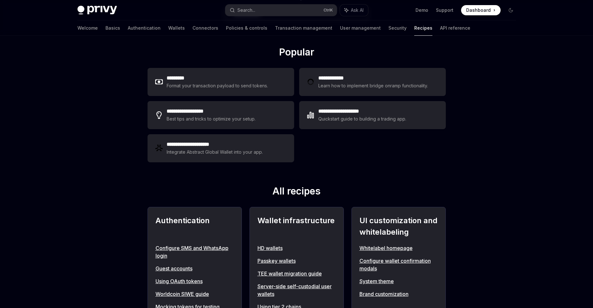
scroll to position [85, 0]
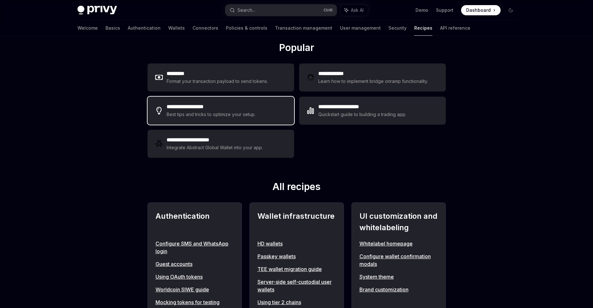
click at [270, 114] on div "**********" at bounding box center [221, 111] width 147 height 28
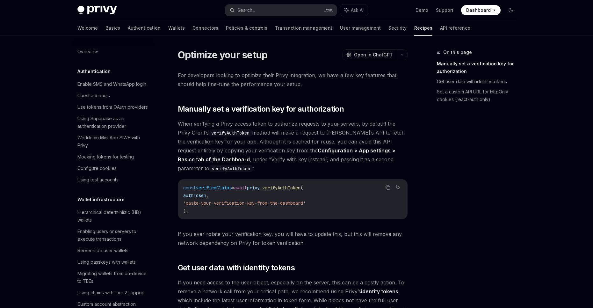
click at [414, 32] on link "Recipes" at bounding box center [423, 27] width 18 height 15
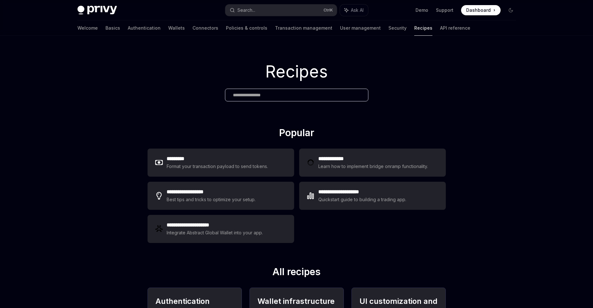
click at [414, 35] on link "Recipes" at bounding box center [423, 27] width 18 height 15
click at [440, 31] on link "API reference" at bounding box center [455, 27] width 30 height 15
click at [440, 30] on link "API reference" at bounding box center [455, 27] width 30 height 15
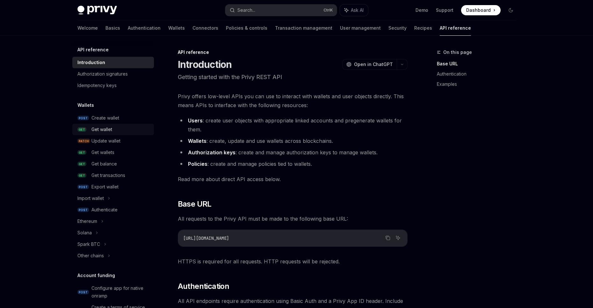
click at [139, 129] on div "Get wallet" at bounding box center [120, 130] width 59 height 8
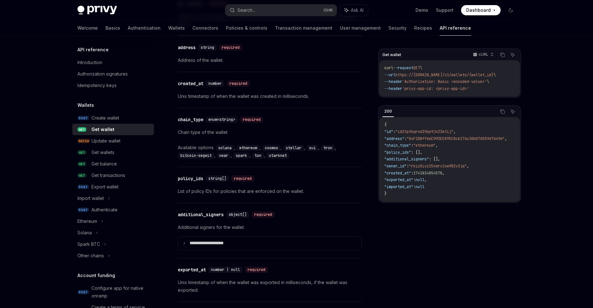
scroll to position [340, 0]
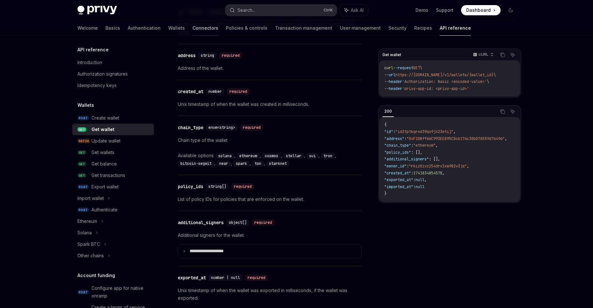
click at [193, 29] on link "Connectors" at bounding box center [206, 27] width 26 height 15
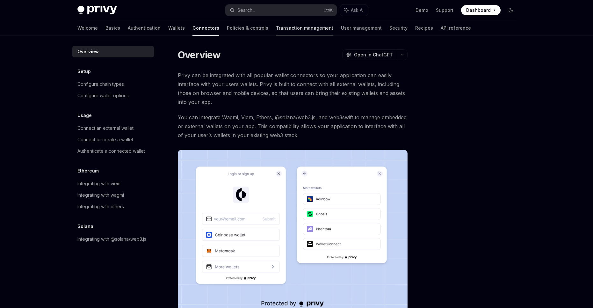
click at [276, 35] on div at bounding box center [304, 35] width 57 height 1
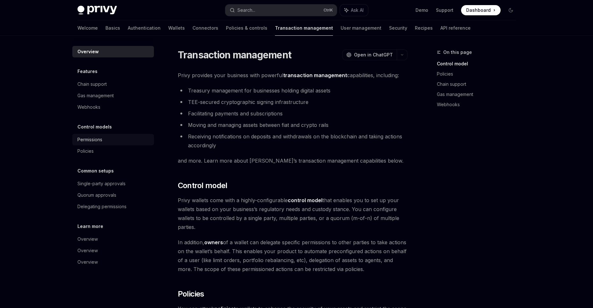
click at [106, 141] on div "Permissions" at bounding box center [113, 140] width 73 height 8
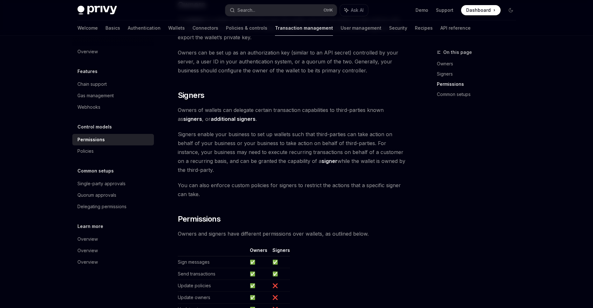
scroll to position [170, 0]
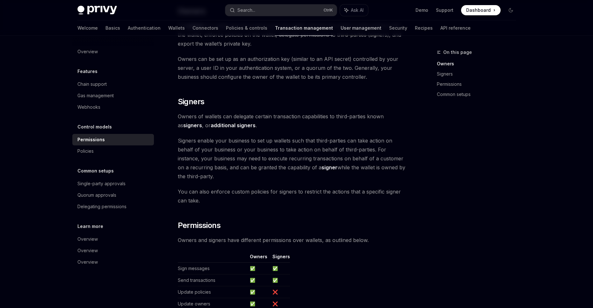
click at [341, 27] on link "User management" at bounding box center [361, 27] width 41 height 15
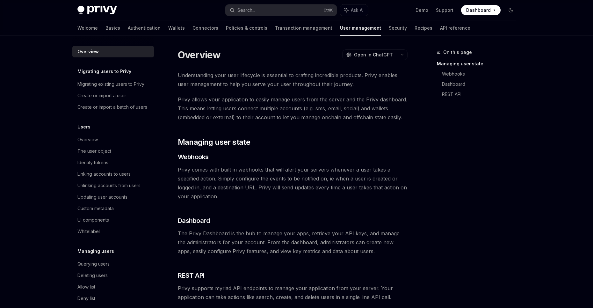
click at [118, 48] on div "Overview" at bounding box center [113, 52] width 73 height 8
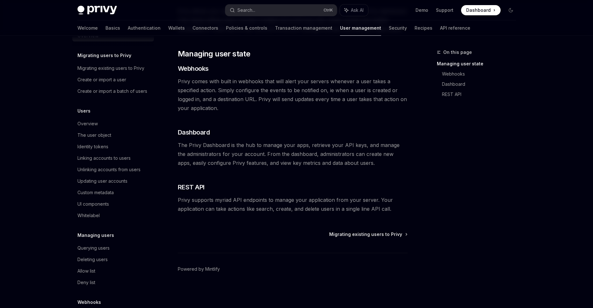
scroll to position [61, 0]
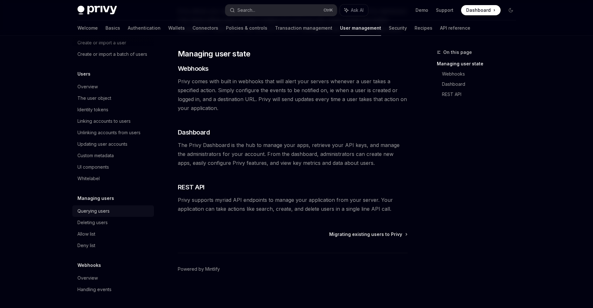
click at [120, 211] on div "Querying users" at bounding box center [113, 211] width 73 height 8
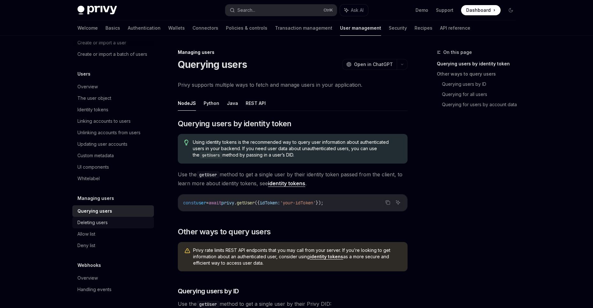
click at [113, 221] on div "Deleting users" at bounding box center [113, 223] width 73 height 8
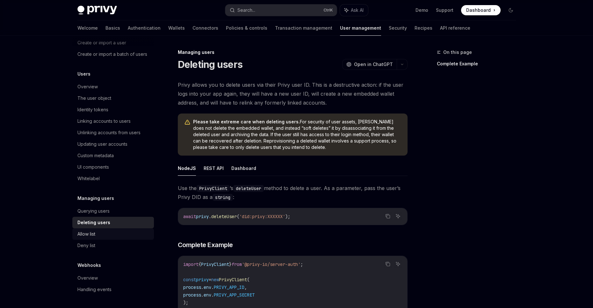
click at [112, 231] on div "Allow list" at bounding box center [113, 234] width 73 height 8
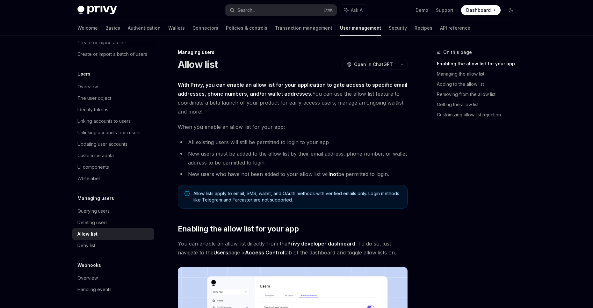
click at [112, 238] on link "Allow list" at bounding box center [113, 233] width 82 height 11
click at [111, 241] on link "Deny list" at bounding box center [113, 245] width 82 height 11
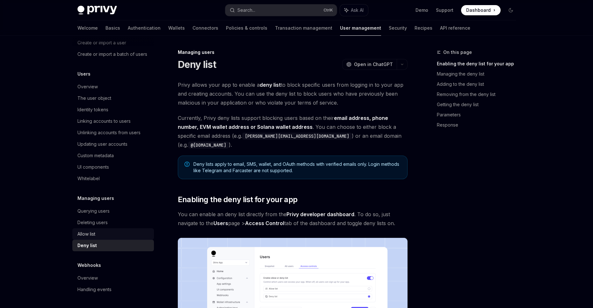
click at [114, 235] on div "Allow list" at bounding box center [113, 234] width 73 height 8
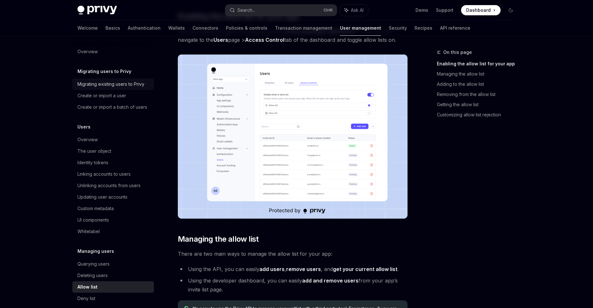
click at [114, 86] on div "Migrating existing users to Privy" at bounding box center [110, 84] width 67 height 8
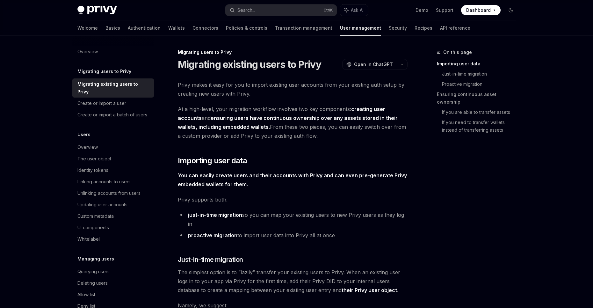
type textarea "*"
